Goal: Task Accomplishment & Management: Use online tool/utility

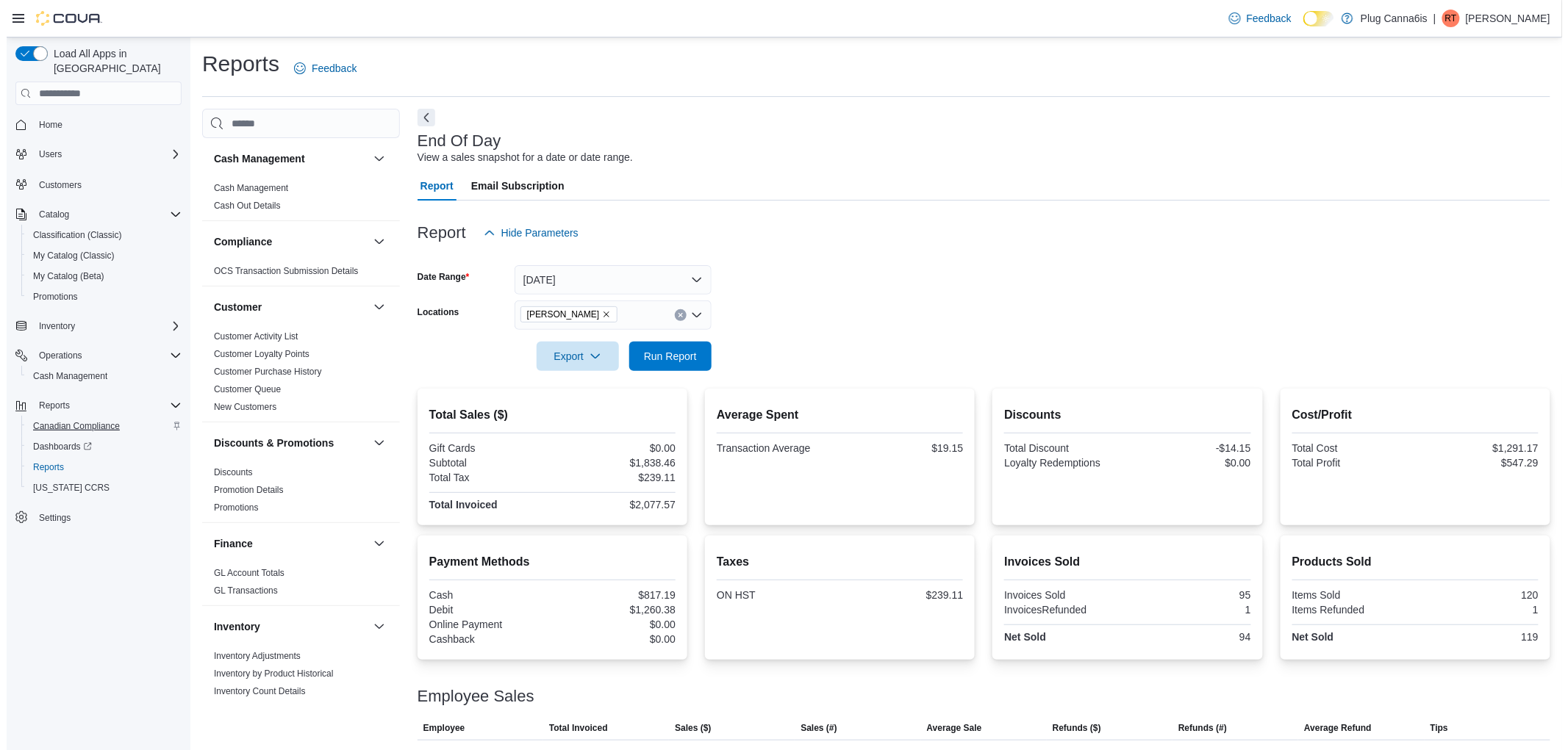
scroll to position [652, 0]
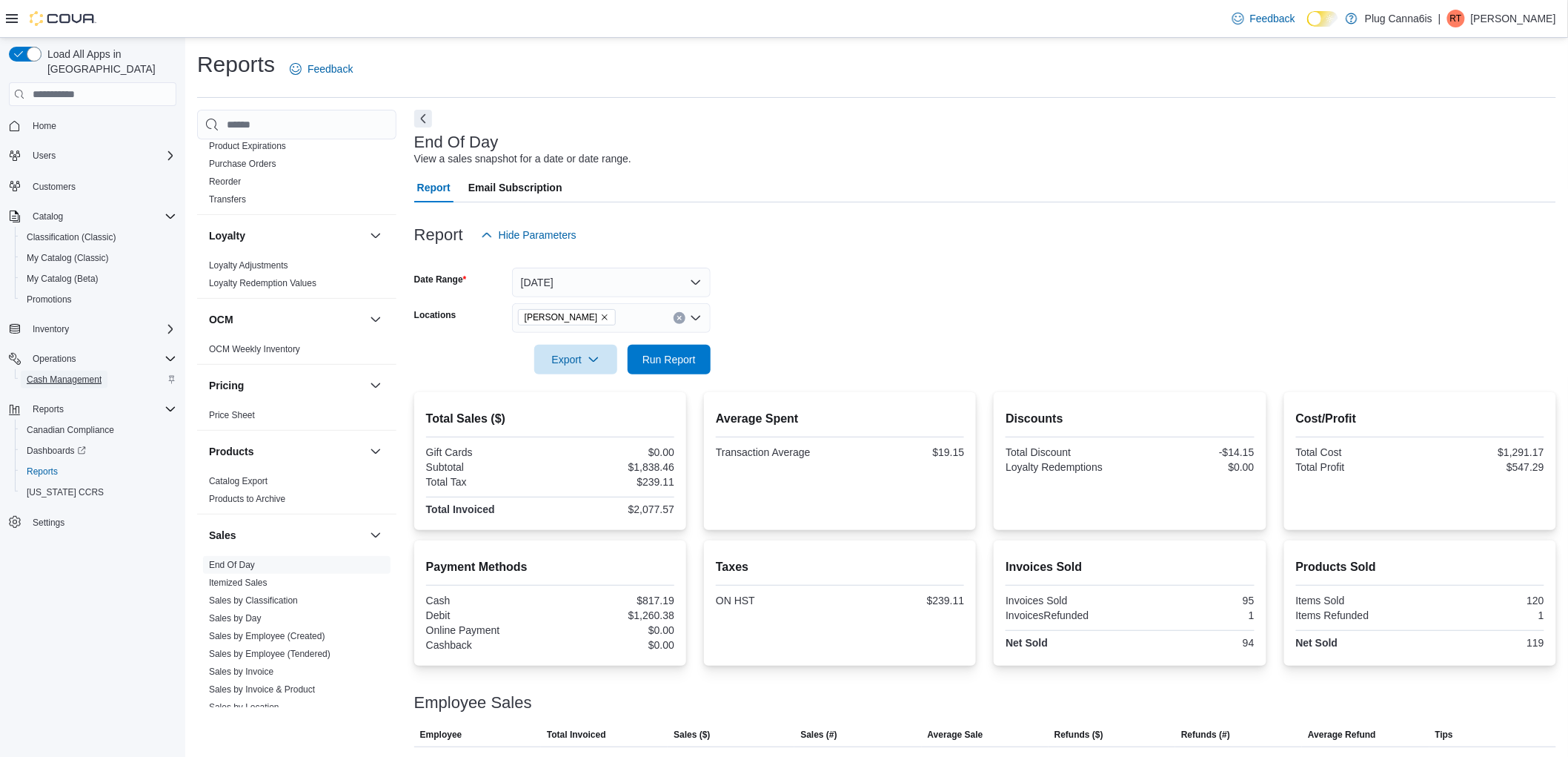
click at [68, 373] on span "Cash Management" at bounding box center [63, 379] width 74 height 12
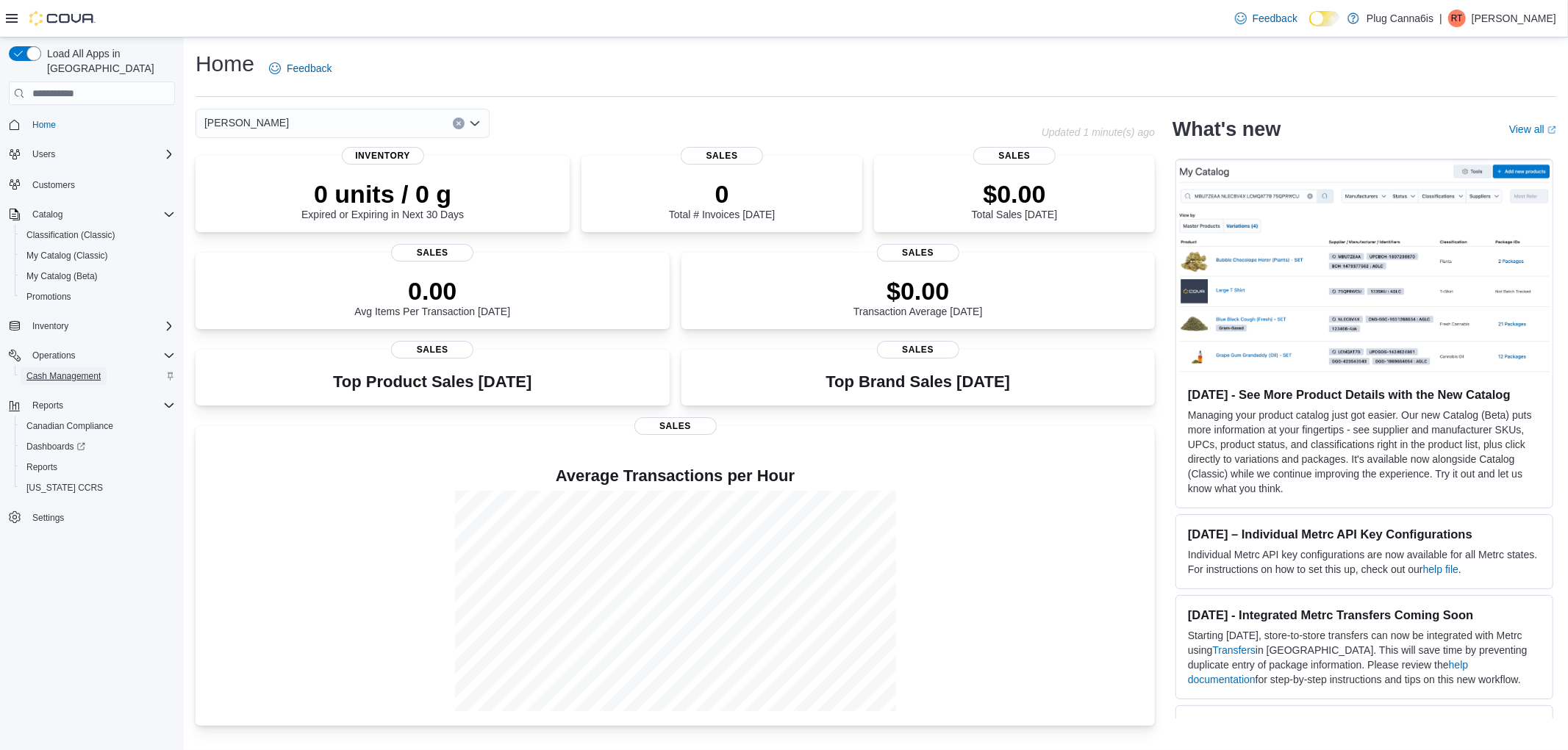
drag, startPoint x: 0, startPoint y: 0, endPoint x: 68, endPoint y: 355, distance: 361.5
click at [68, 370] on span "Cash Management" at bounding box center [63, 376] width 74 height 12
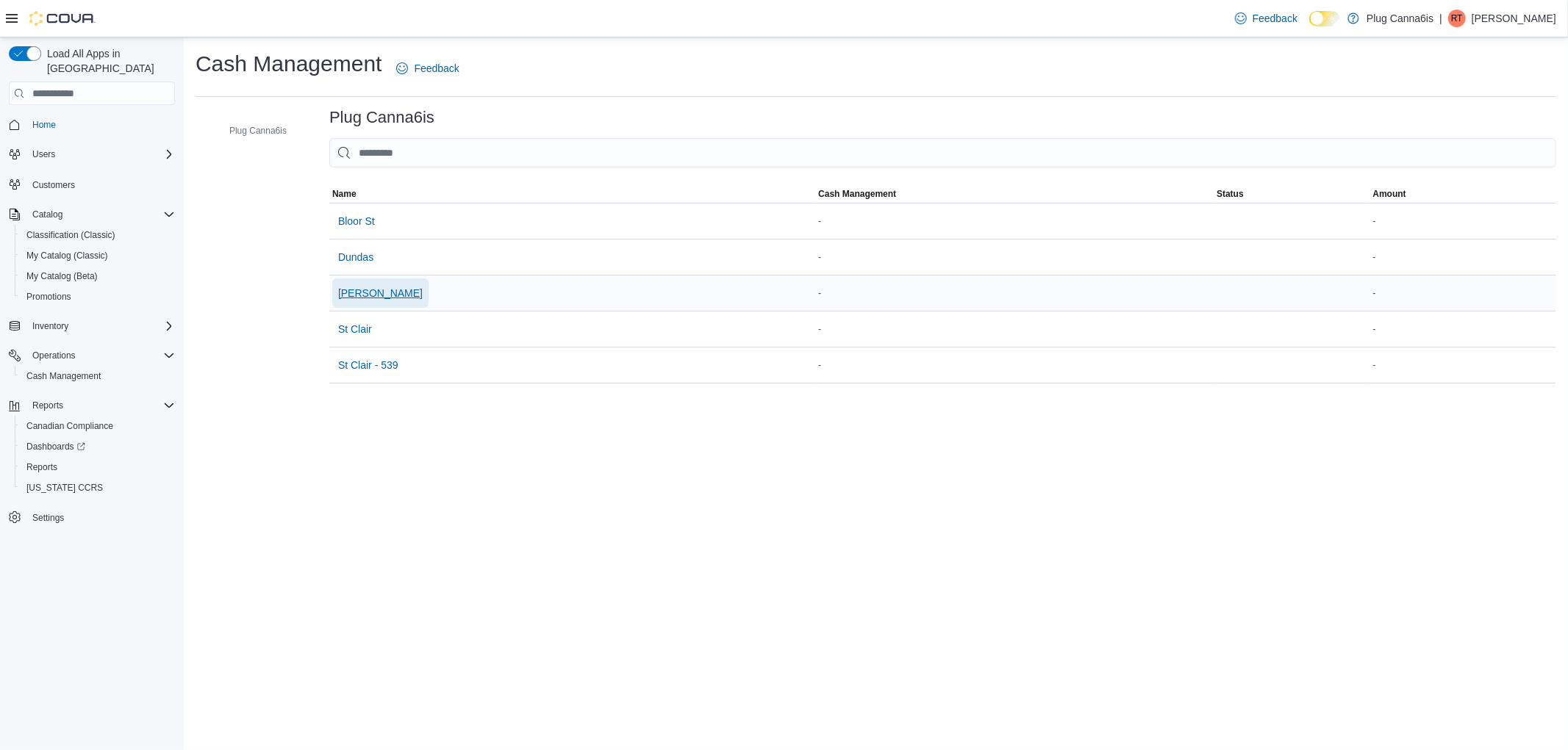
click at [357, 296] on span "[PERSON_NAME]" at bounding box center [380, 293] width 85 height 14
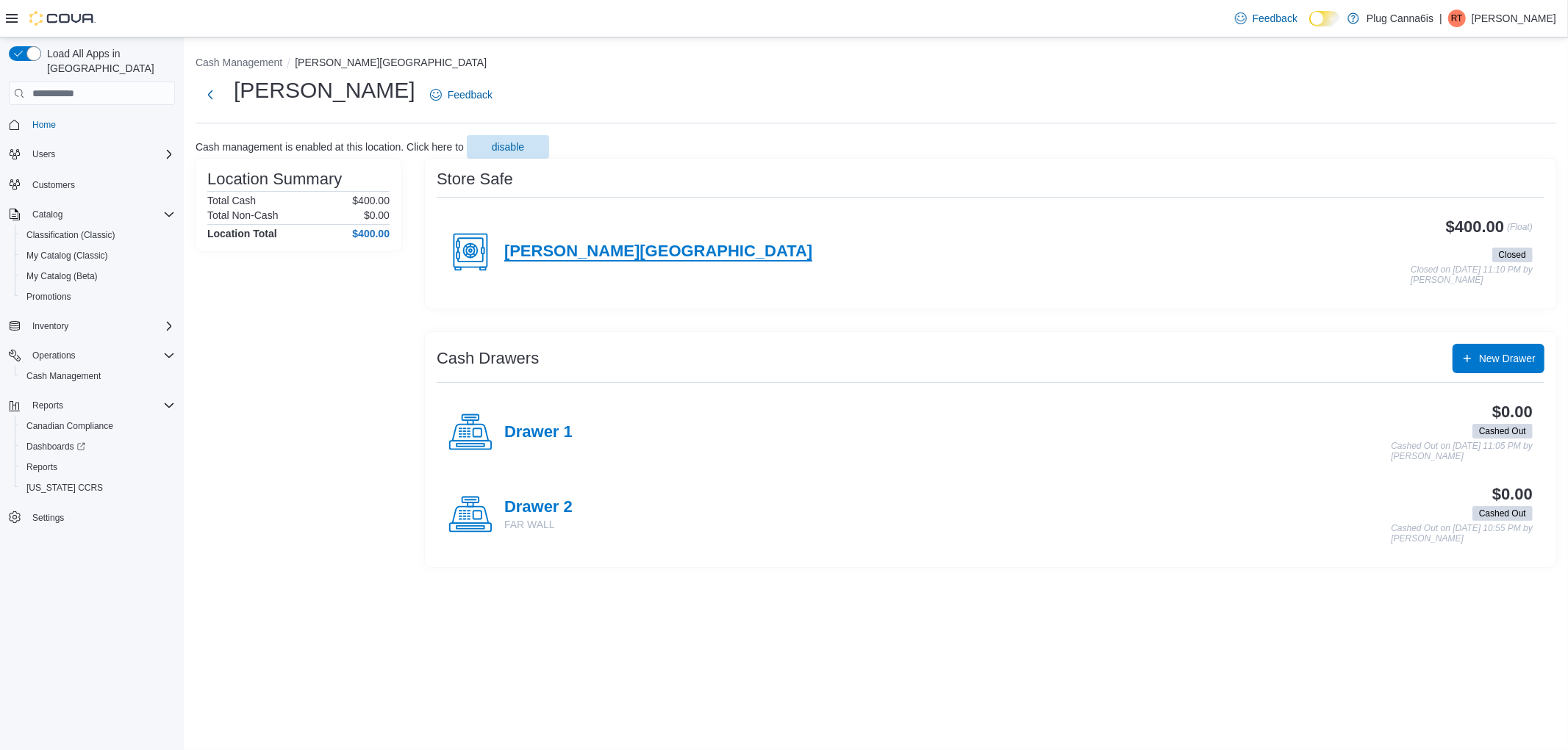
click at [661, 244] on h4 "Sheppard Avenue East" at bounding box center [658, 252] width 308 height 20
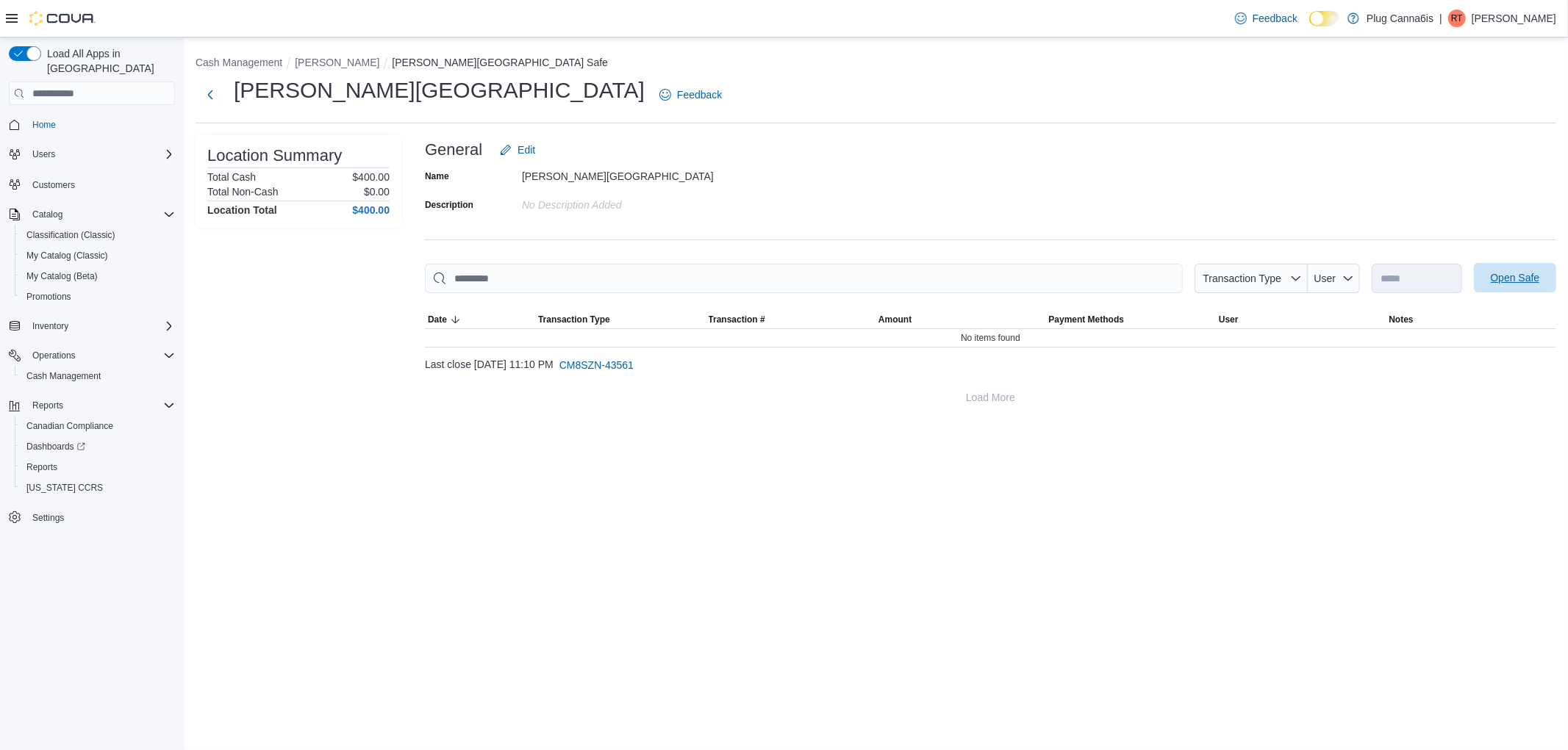
click at [1525, 279] on span "Open Safe" at bounding box center [1515, 277] width 49 height 14
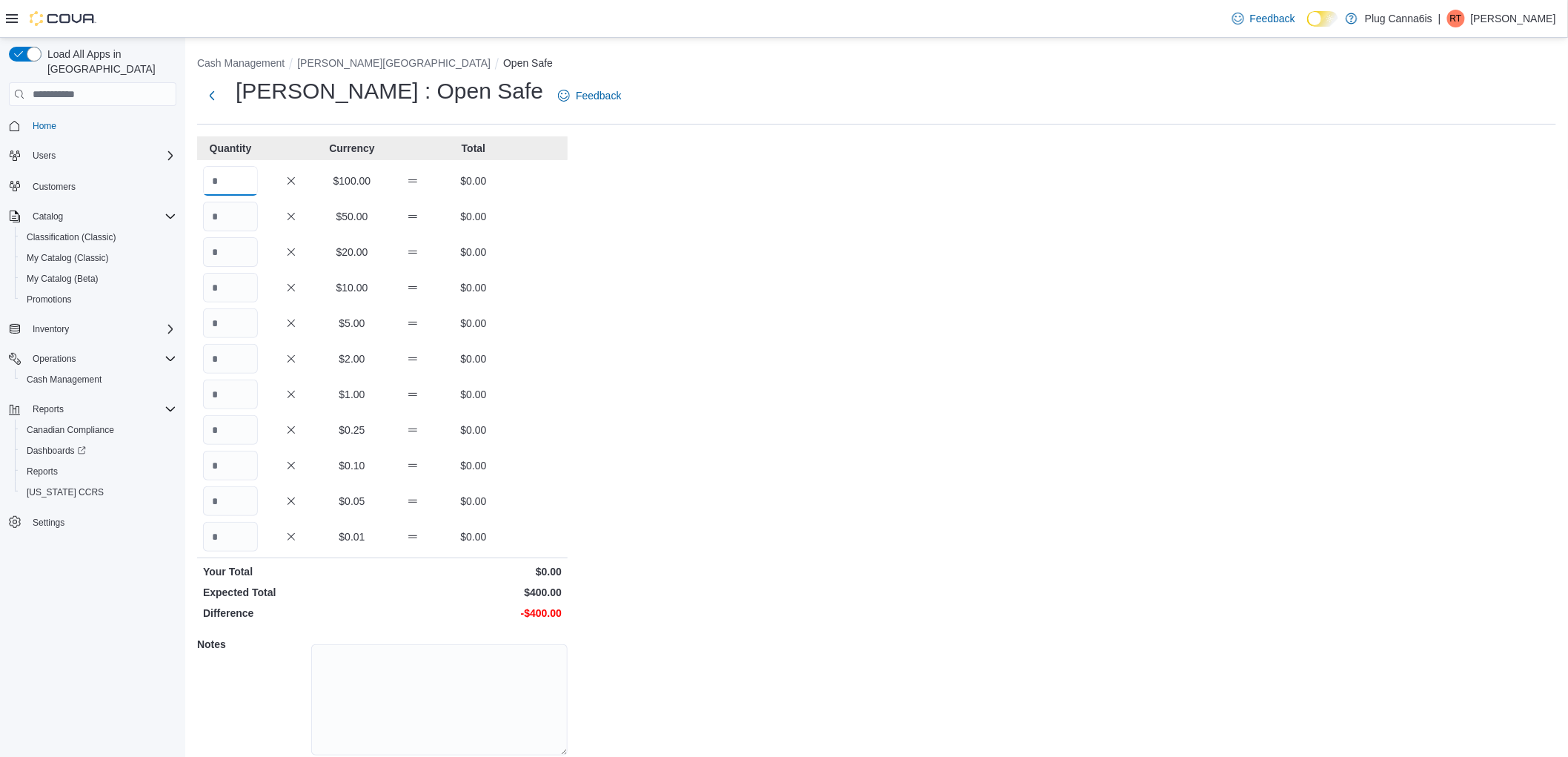
click at [235, 186] on input "Quantity" at bounding box center [230, 181] width 55 height 30
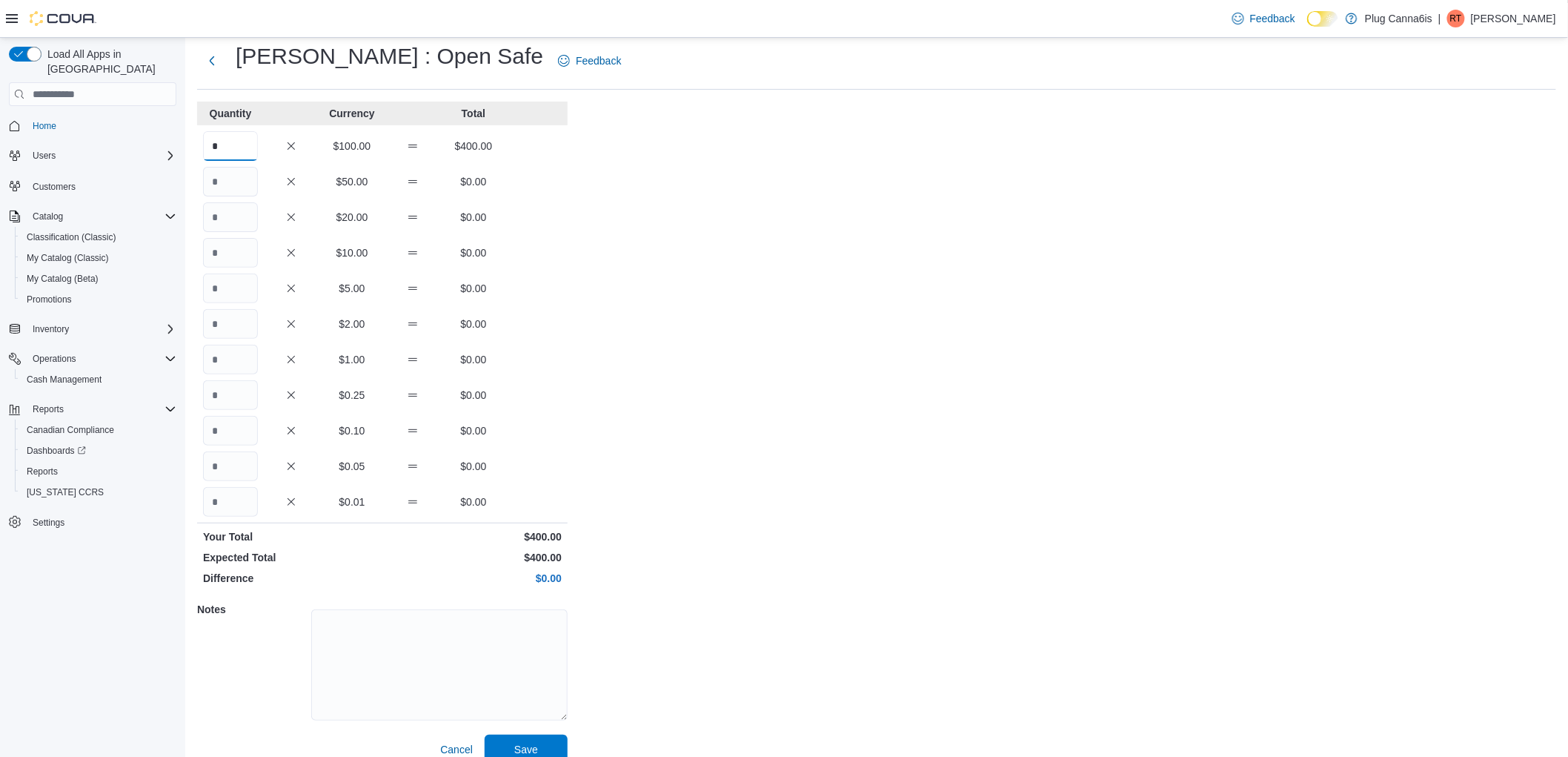
scroll to position [54, 0]
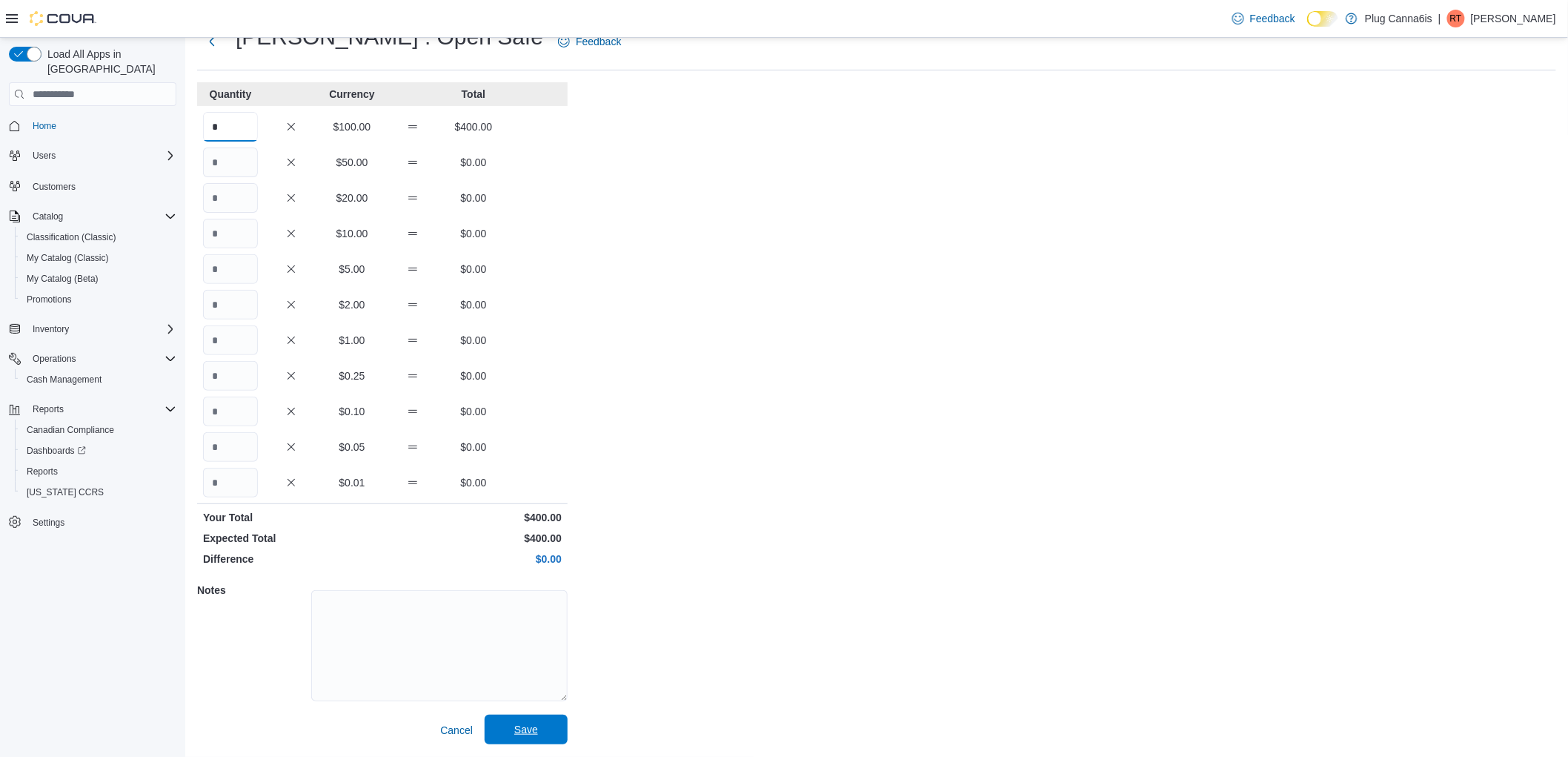
type input "*"
click at [543, 725] on span "Save" at bounding box center [526, 730] width 65 height 30
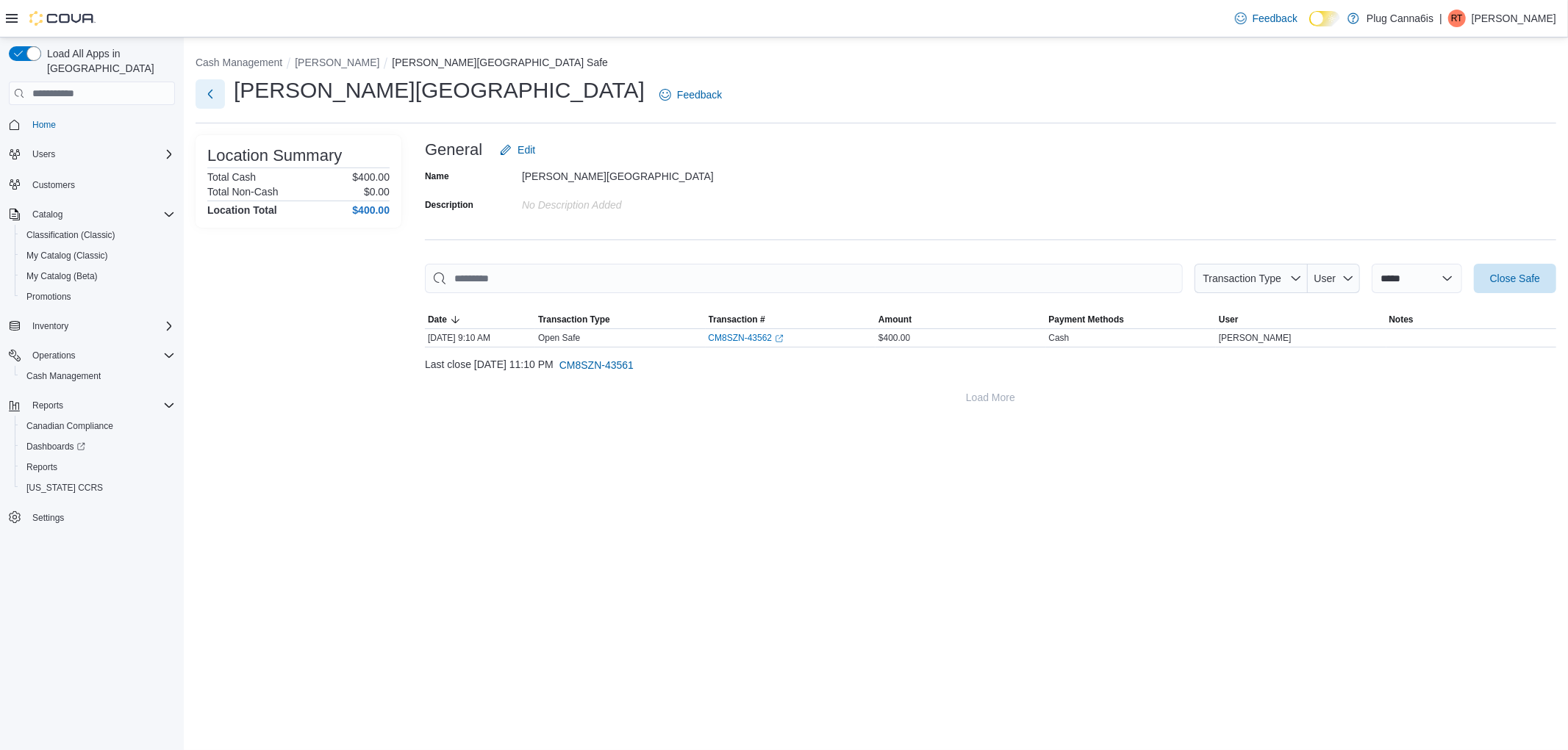
click at [217, 92] on button "Next" at bounding box center [210, 94] width 30 height 30
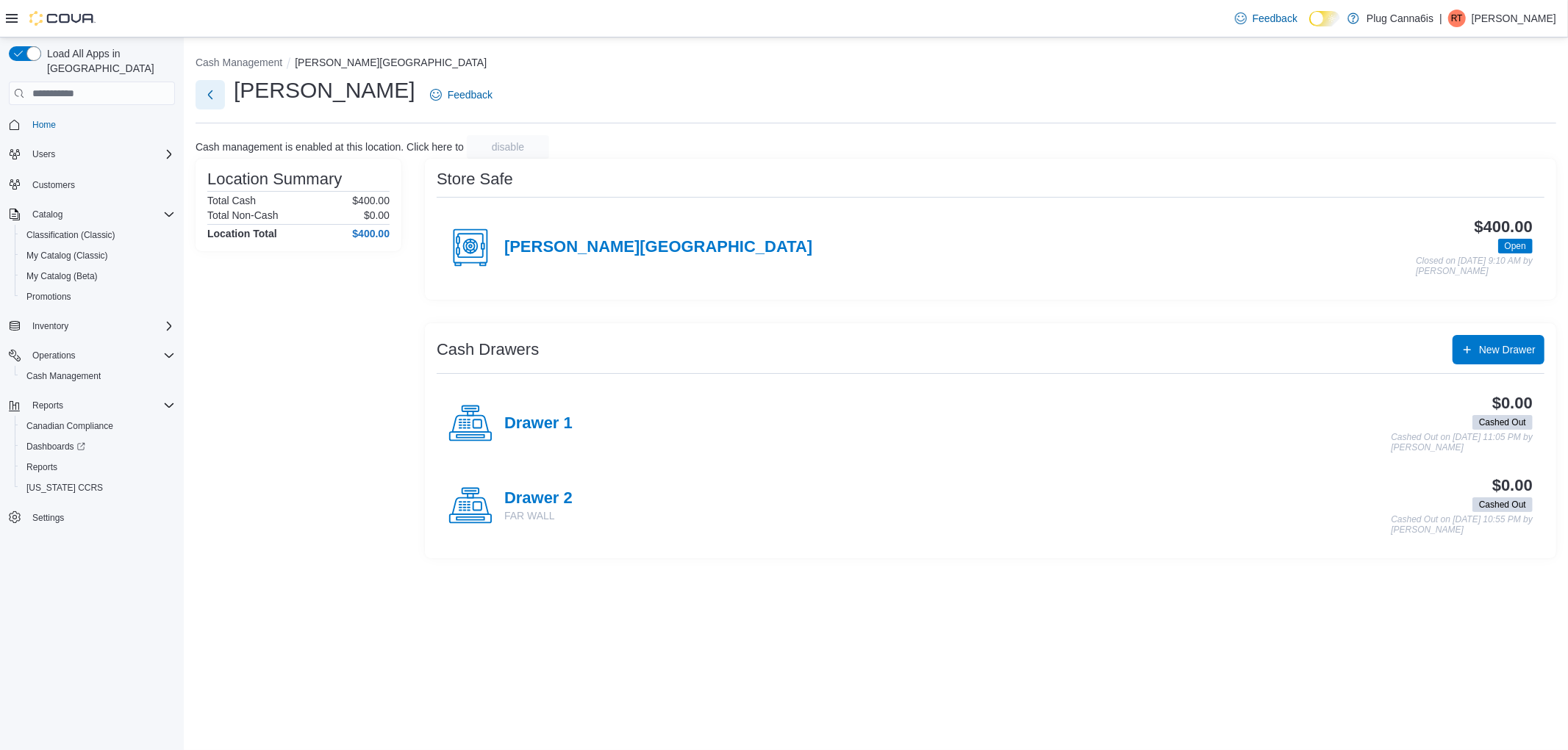
click at [217, 92] on button "Next" at bounding box center [210, 94] width 30 height 30
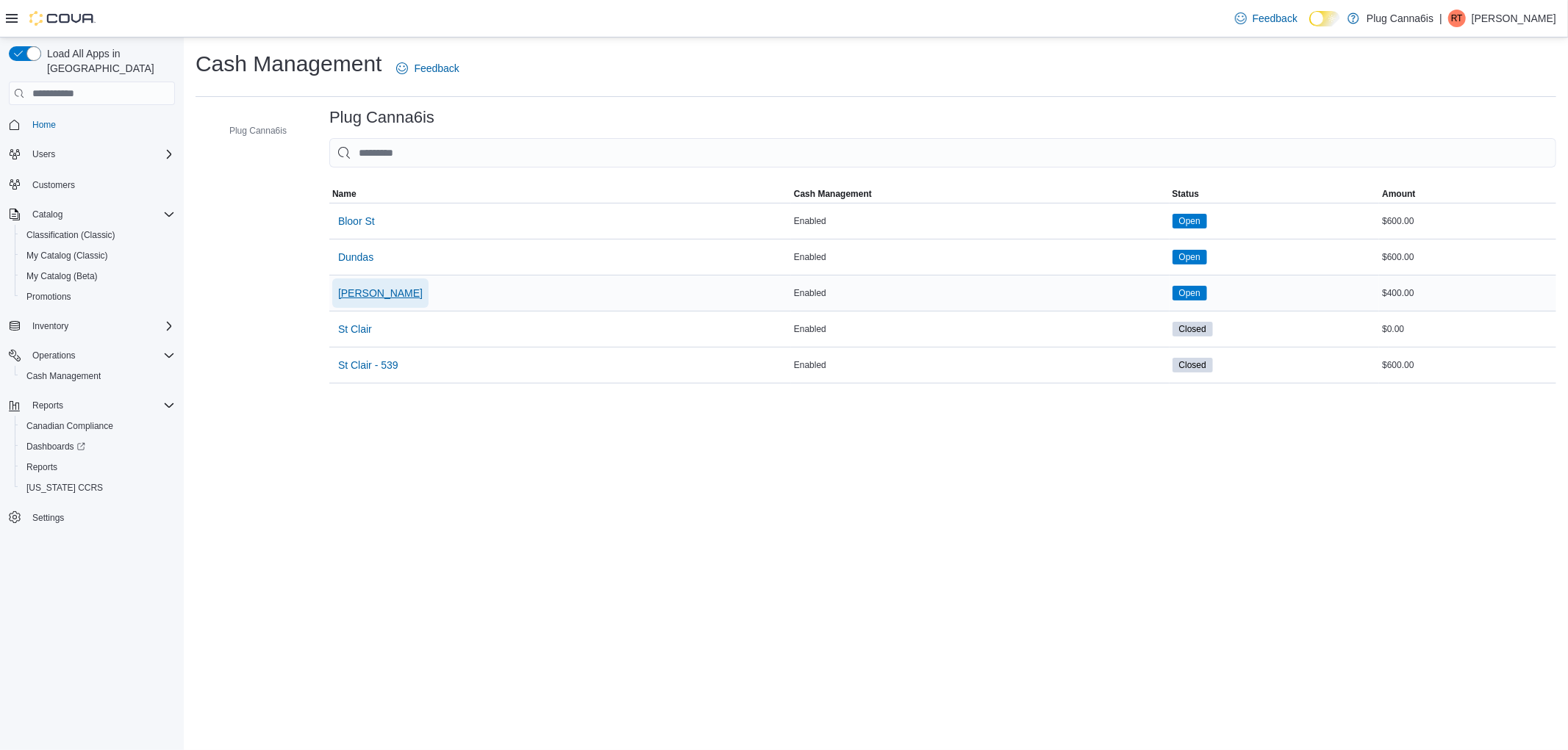
click at [377, 298] on span "[PERSON_NAME]" at bounding box center [380, 293] width 85 height 14
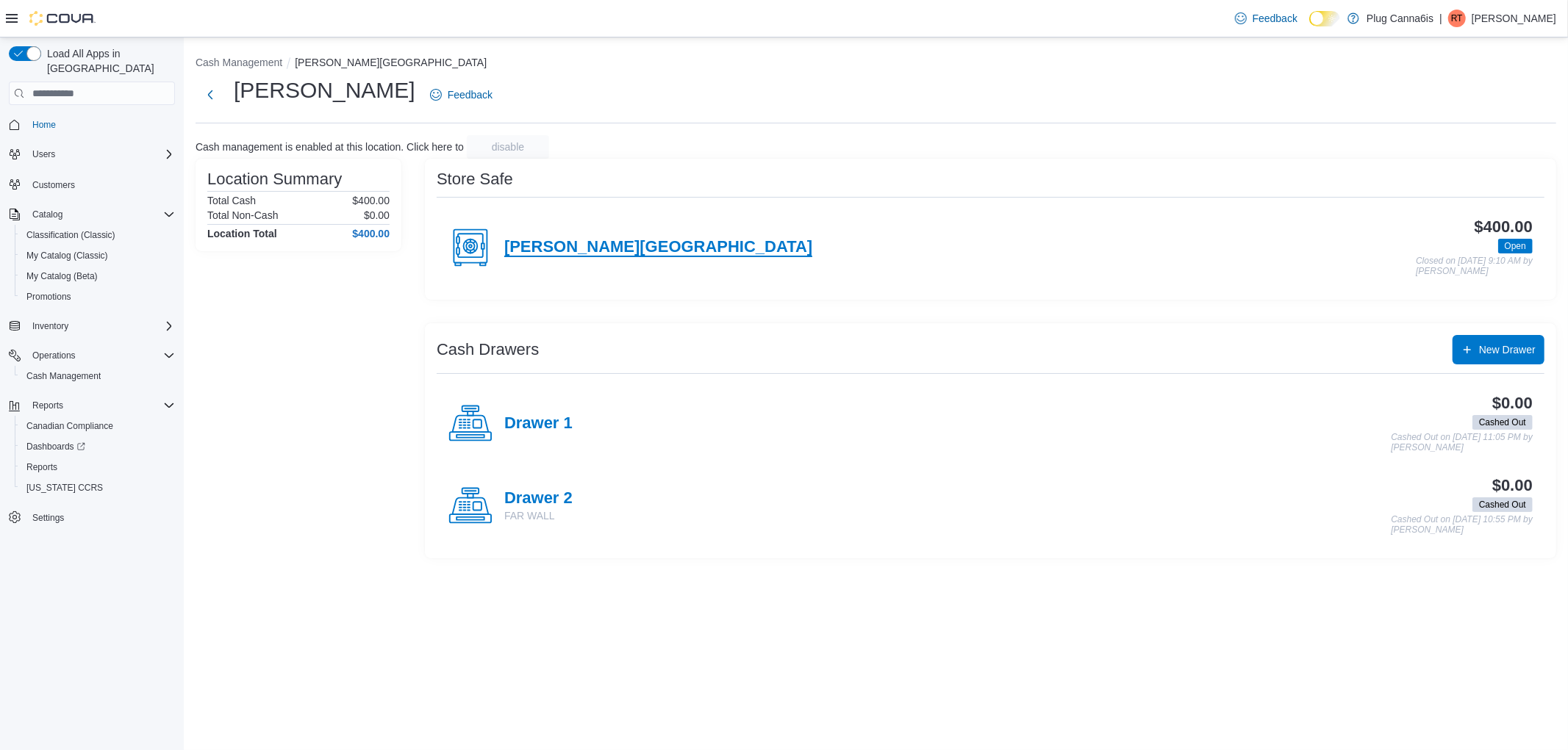
click at [611, 244] on h4 "Sheppard Avenue East" at bounding box center [658, 248] width 308 height 20
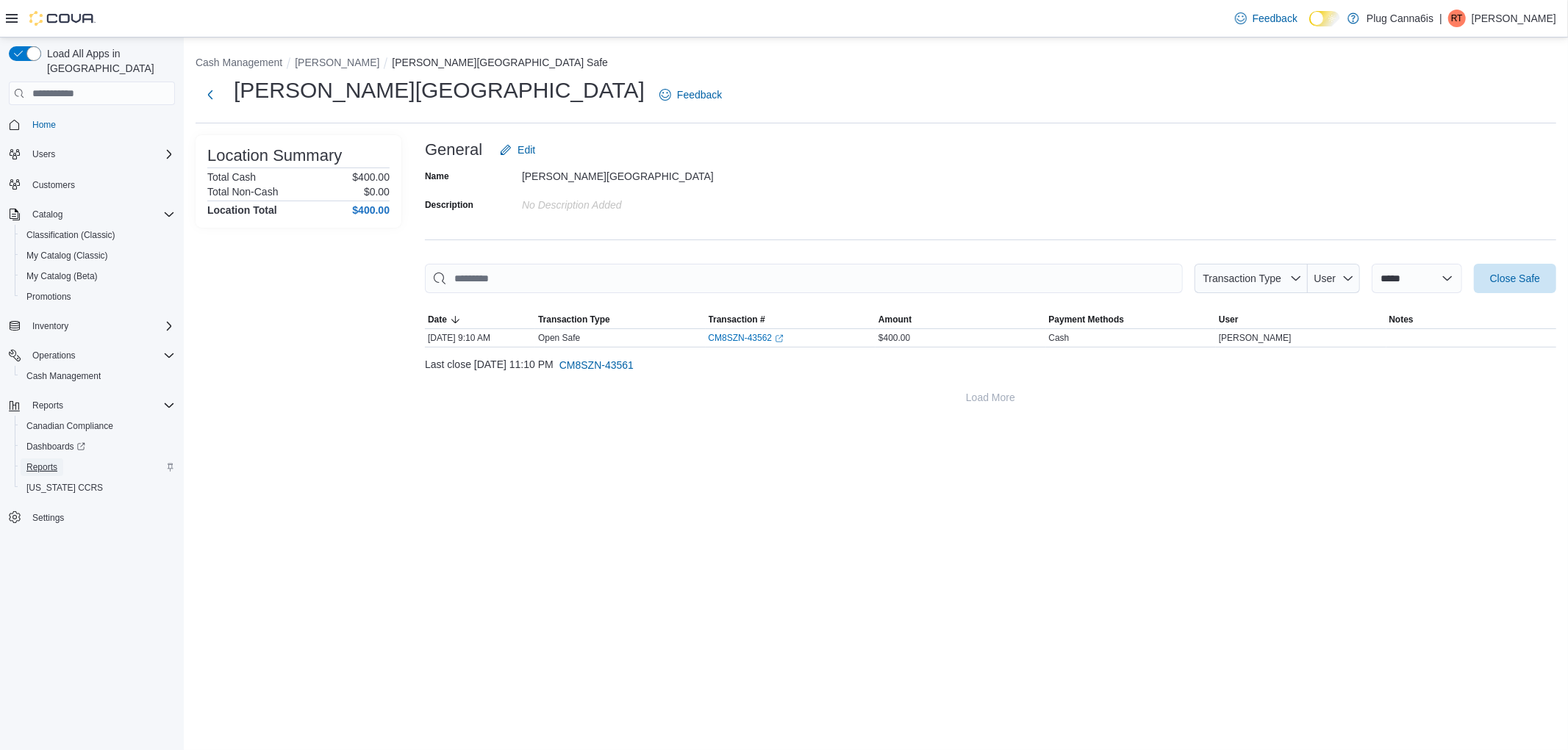
click at [42, 462] on span "Reports" at bounding box center [42, 467] width 31 height 12
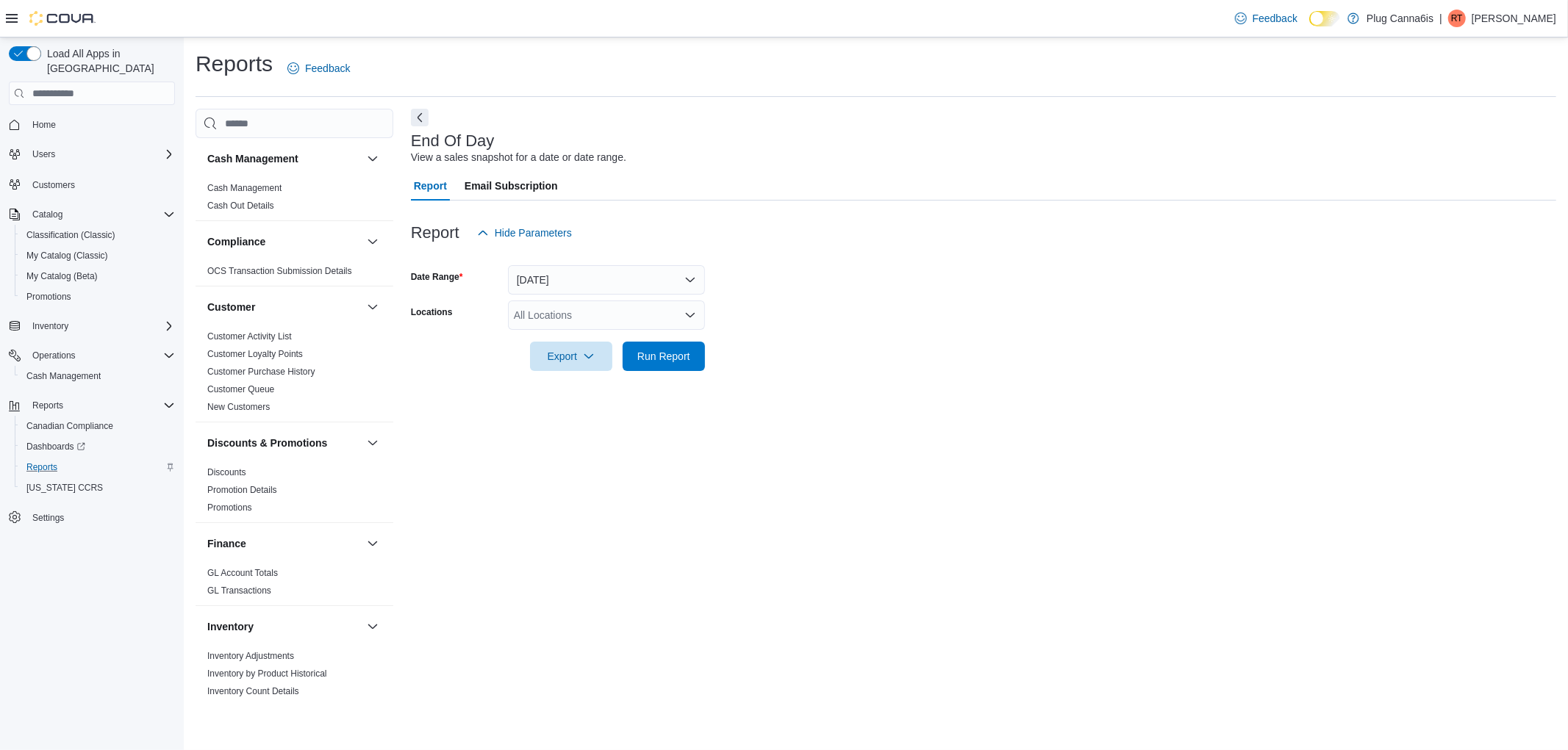
click at [765, 509] on div "End Of Day View a sales snapshot for a date or date range. Report Email Subscri…" at bounding box center [983, 405] width 1145 height 592
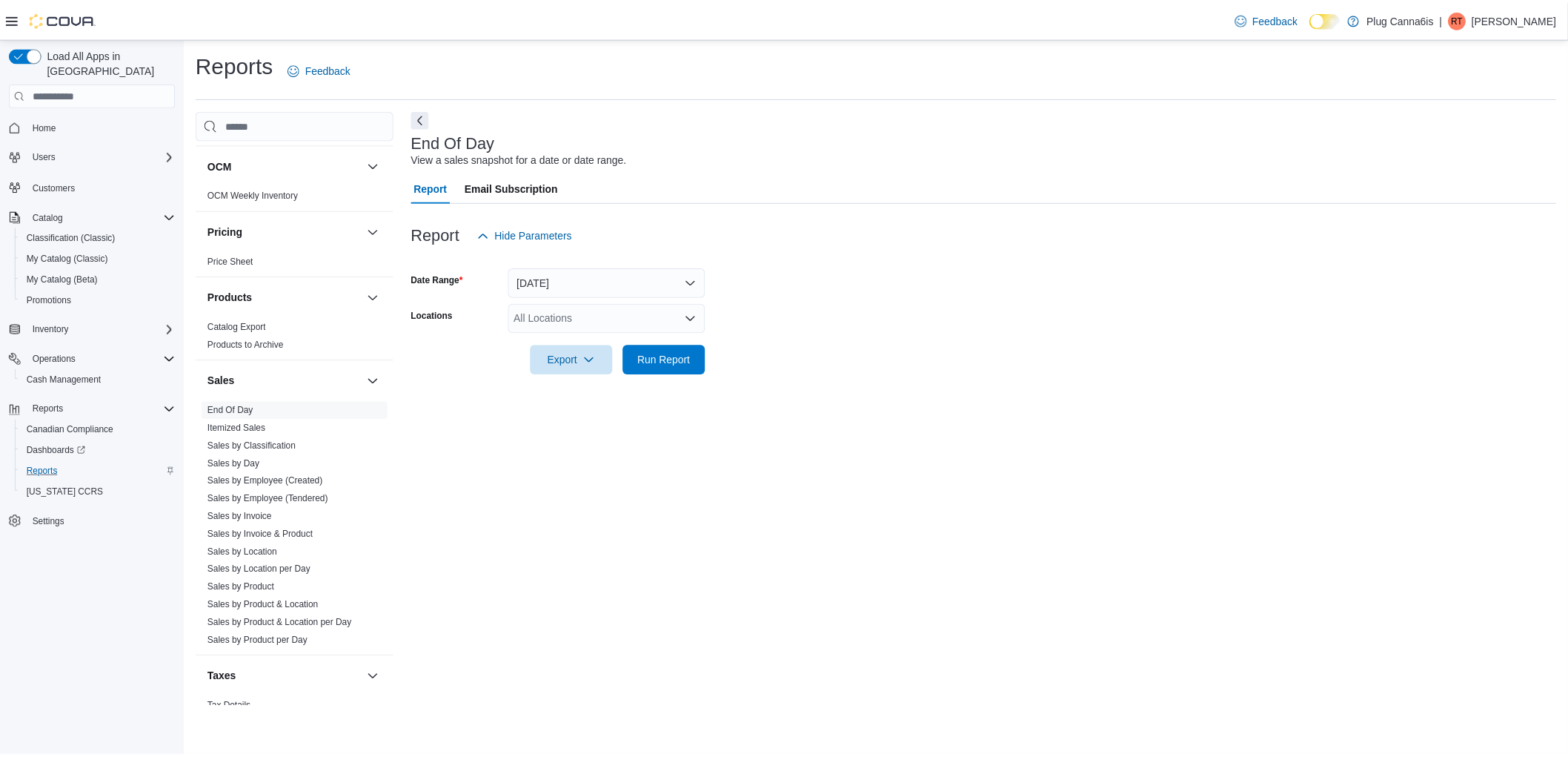
scroll to position [824, 0]
click at [261, 543] on link "Sales by Location" at bounding box center [244, 542] width 70 height 10
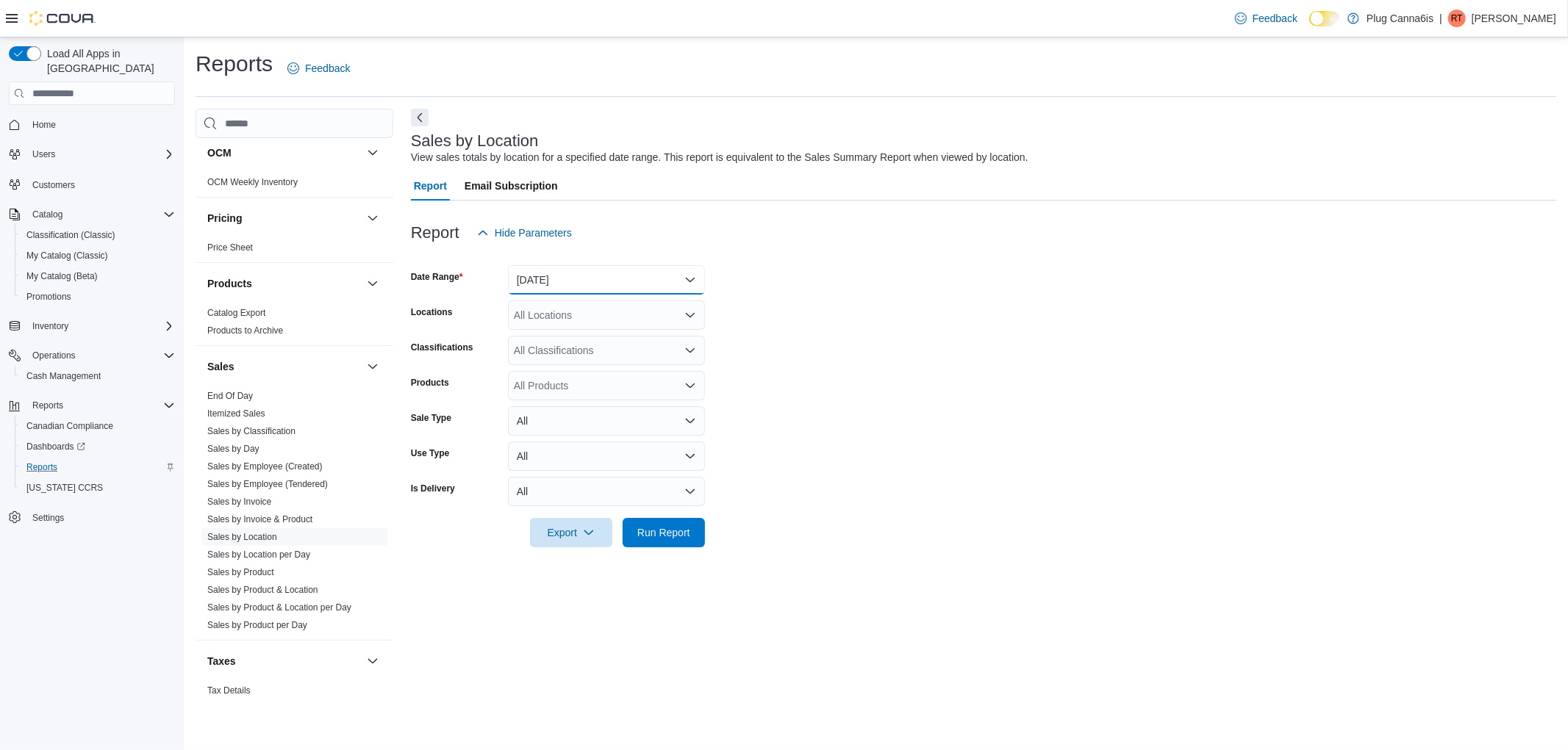
click at [684, 282] on button "Yesterday" at bounding box center [606, 280] width 197 height 30
click at [574, 334] on span "[DATE]" at bounding box center [615, 339] width 167 height 18
click at [677, 542] on span "Run Report" at bounding box center [664, 532] width 65 height 30
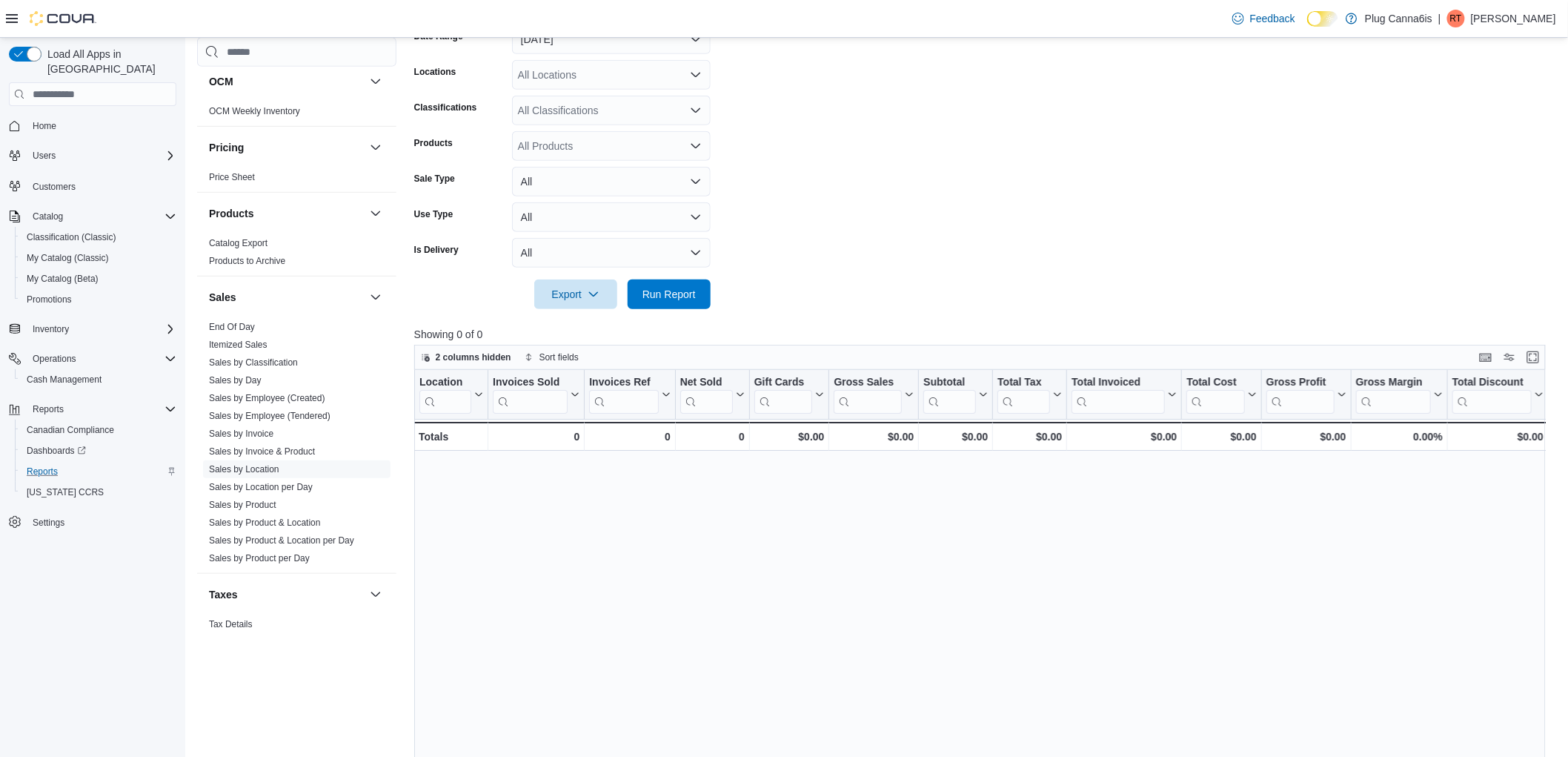
scroll to position [164, 0]
